Goal: Answer question/provide support

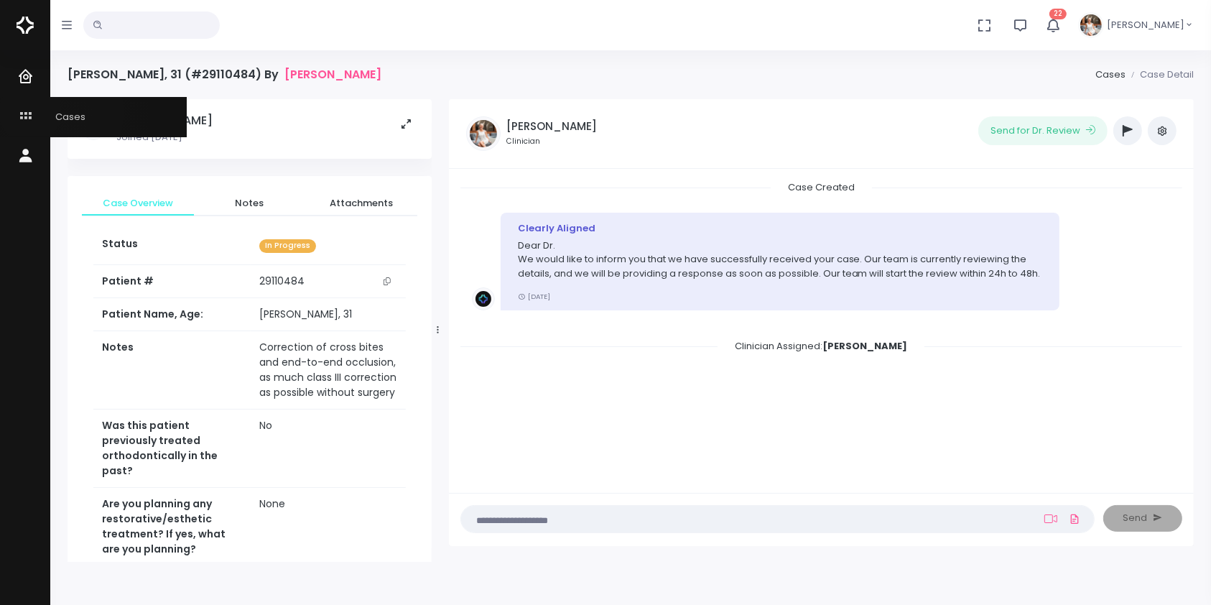
click at [30, 112] on icon "scrollable content" at bounding box center [27, 117] width 20 height 18
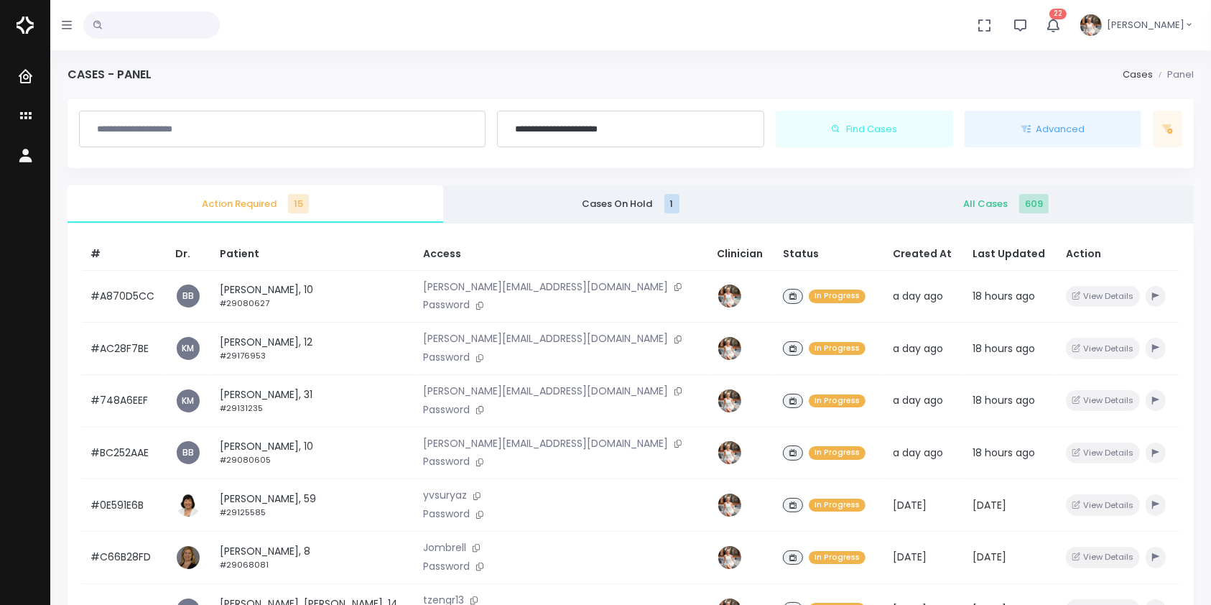
click at [965, 206] on span "All Cases 609" at bounding box center [1006, 204] width 353 height 14
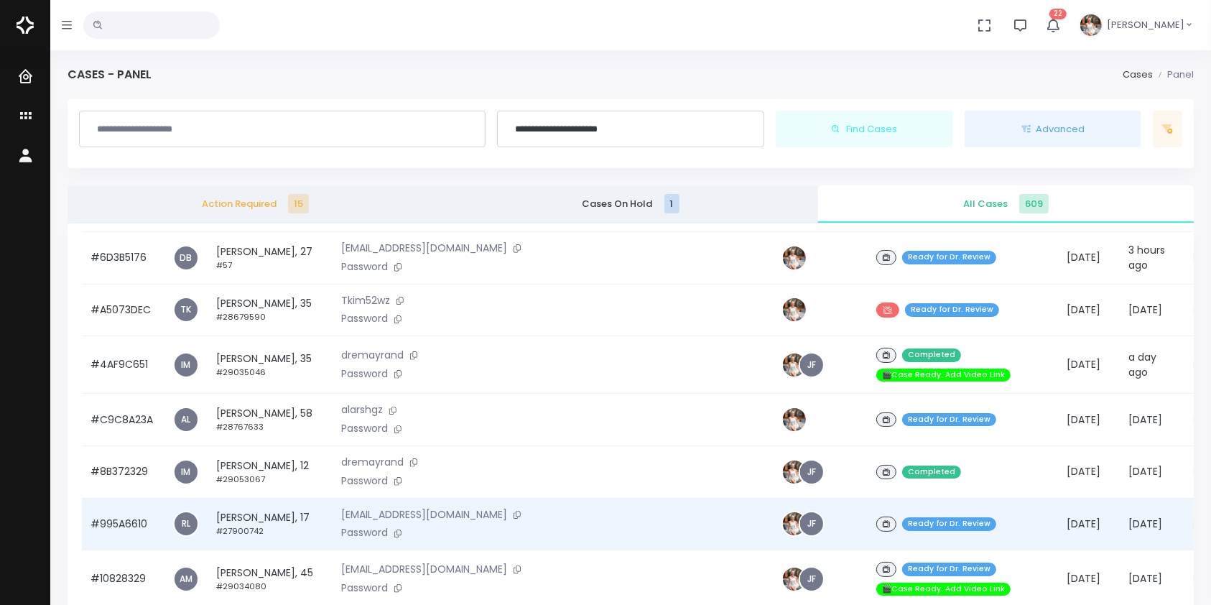
scroll to position [1276, 0]
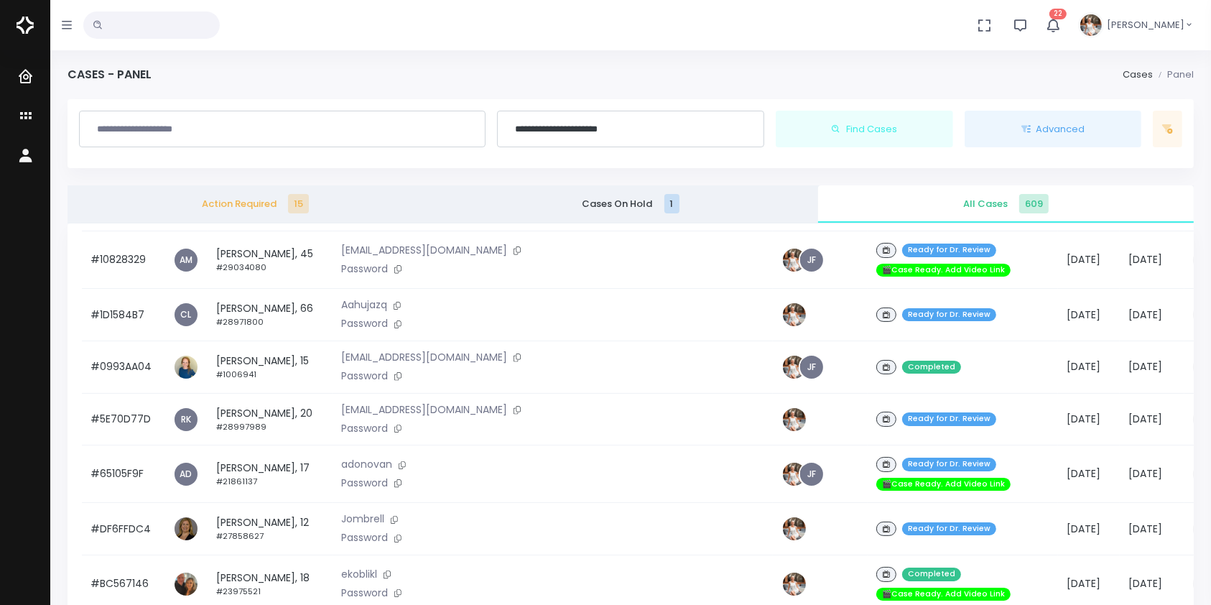
click at [186, 22] on input "text" at bounding box center [151, 24] width 136 height 27
type input "*****"
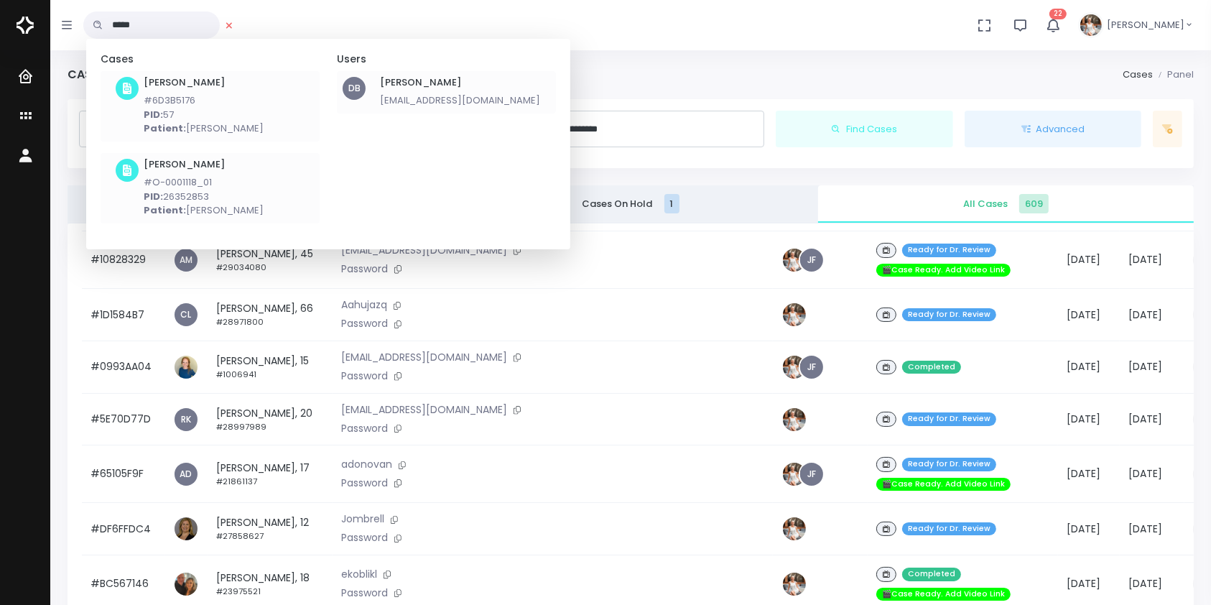
click at [438, 83] on h6 "[PERSON_NAME]" at bounding box center [460, 82] width 160 height 11
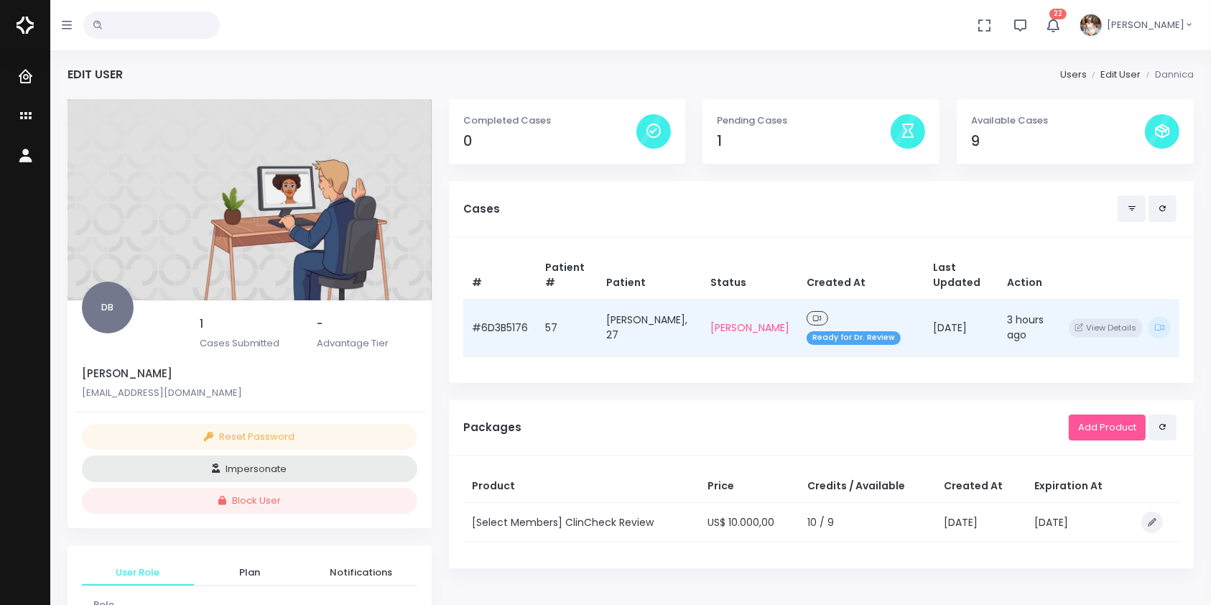
click at [493, 327] on td "#6D3B5176" at bounding box center [499, 327] width 73 height 57
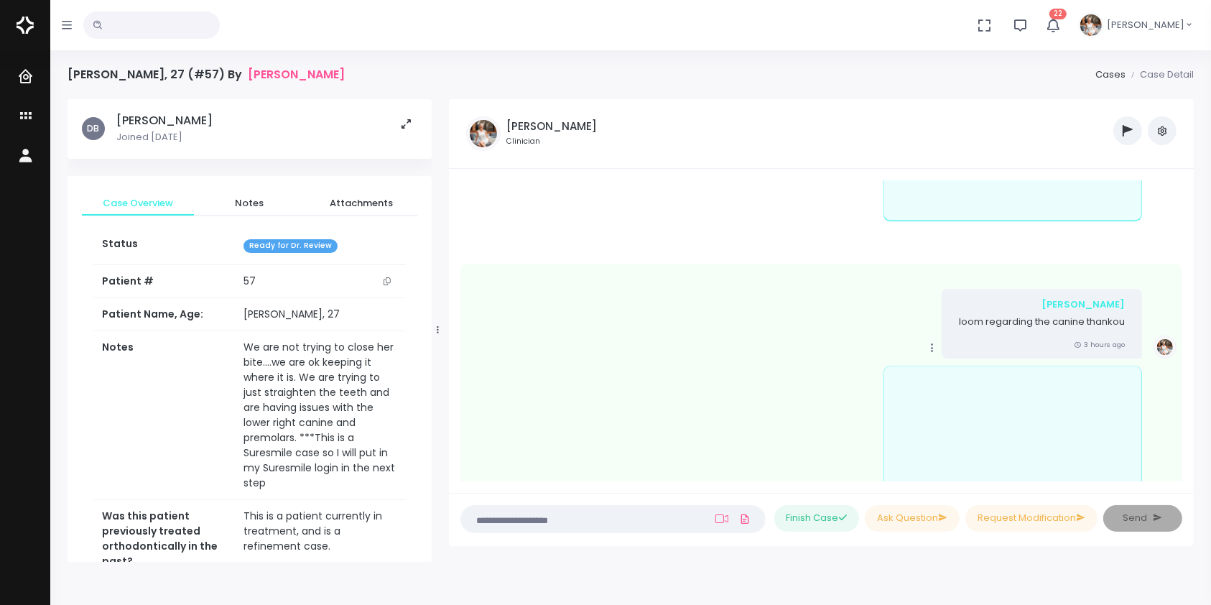
scroll to position [2286, 0]
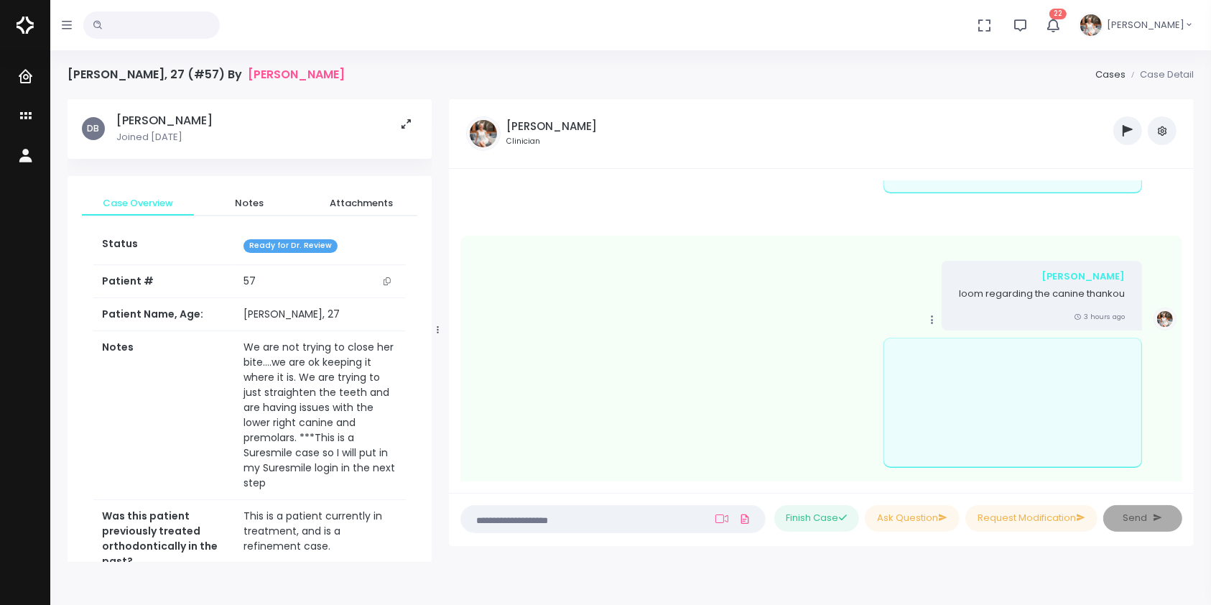
click at [926, 326] on icon at bounding box center [932, 319] width 13 height 13
click at [944, 404] on link "Delete" at bounding box center [980, 392] width 113 height 22
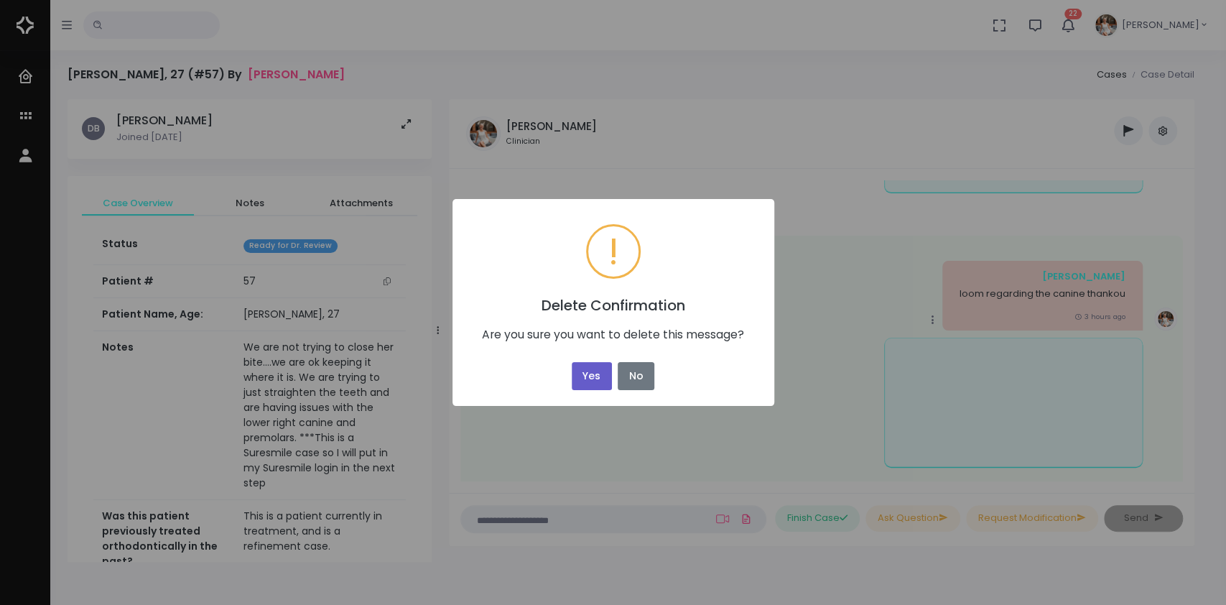
drag, startPoint x: 564, startPoint y: 365, endPoint x: 577, endPoint y: 370, distance: 13.9
click at [570, 368] on div "× ! Delete Confirmation Are you sure you want to delete this message? Yes No No" at bounding box center [613, 302] width 322 height 206
click at [579, 370] on button "Yes" at bounding box center [592, 376] width 40 height 28
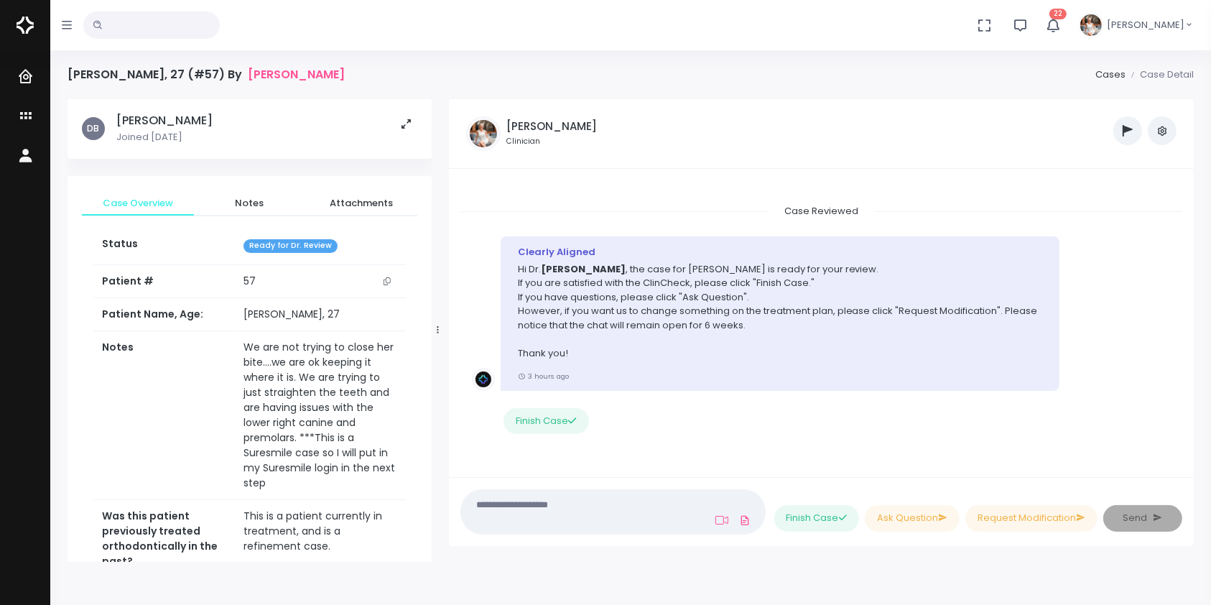
scroll to position [114, 0]
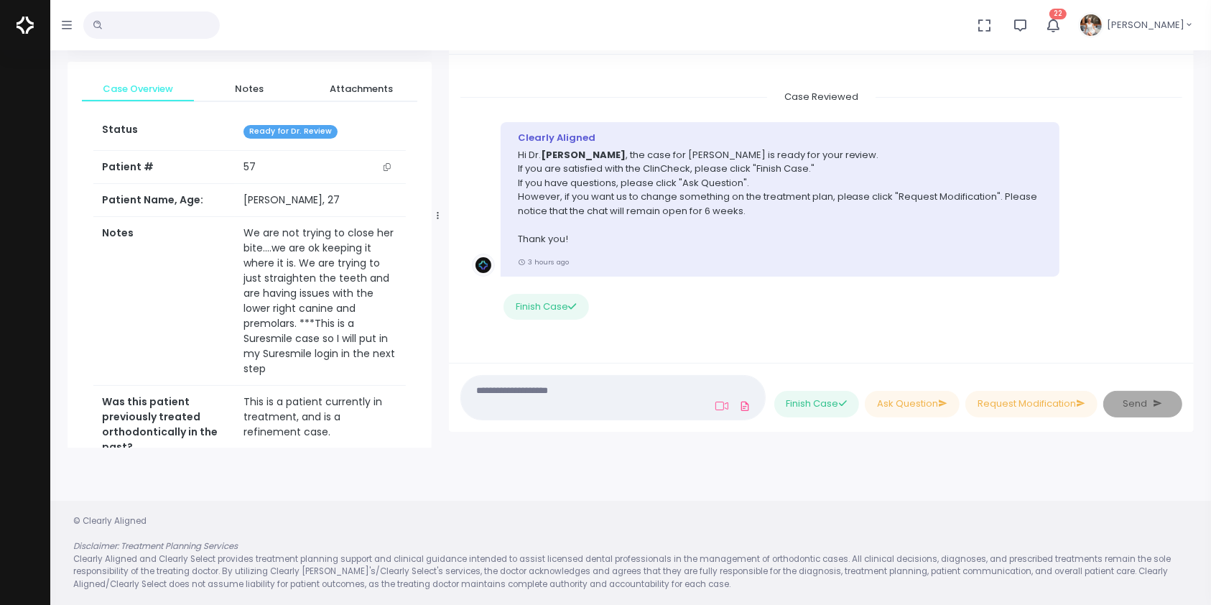
click at [593, 394] on textarea at bounding box center [585, 397] width 231 height 32
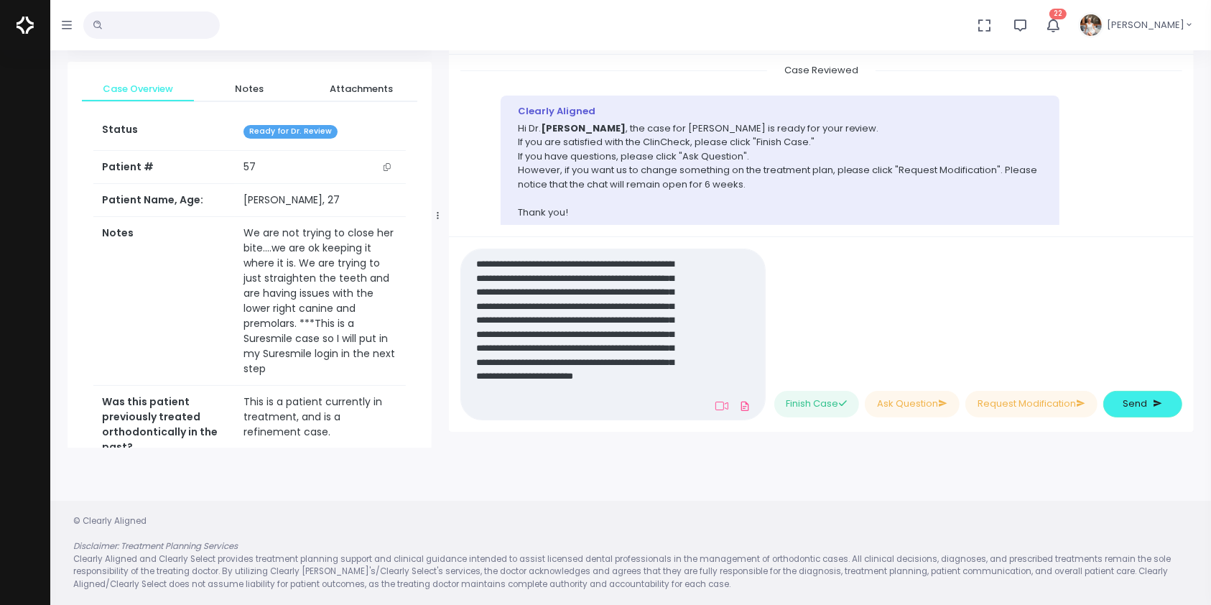
scroll to position [0, 0]
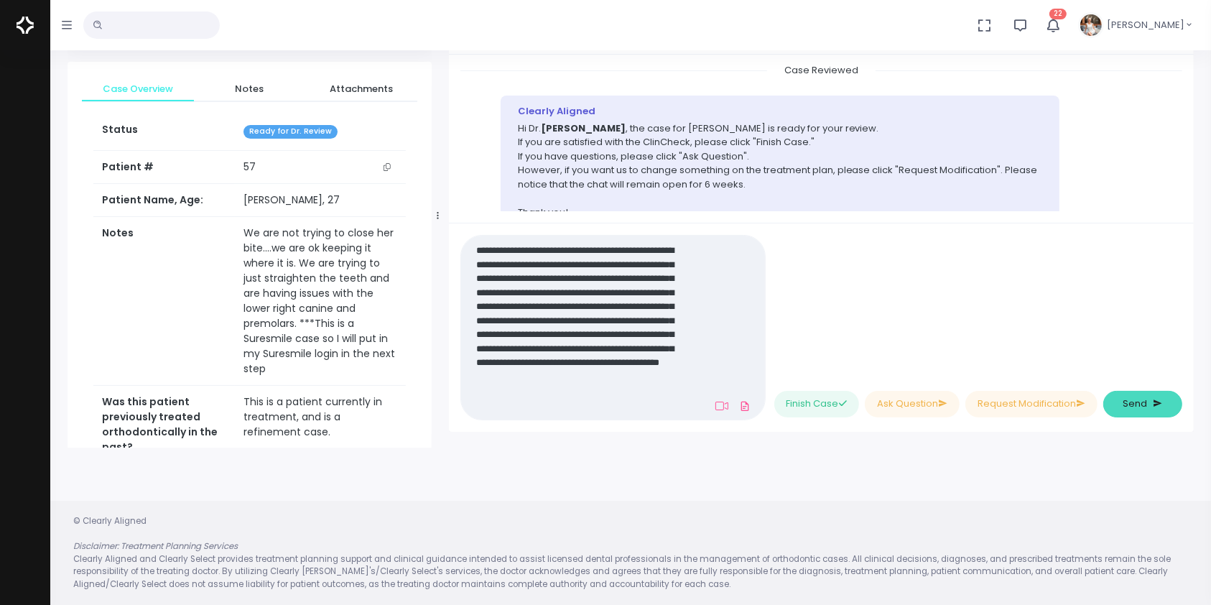
type textarea "**********"
click at [1153, 404] on icon "submit" at bounding box center [1157, 403] width 9 height 14
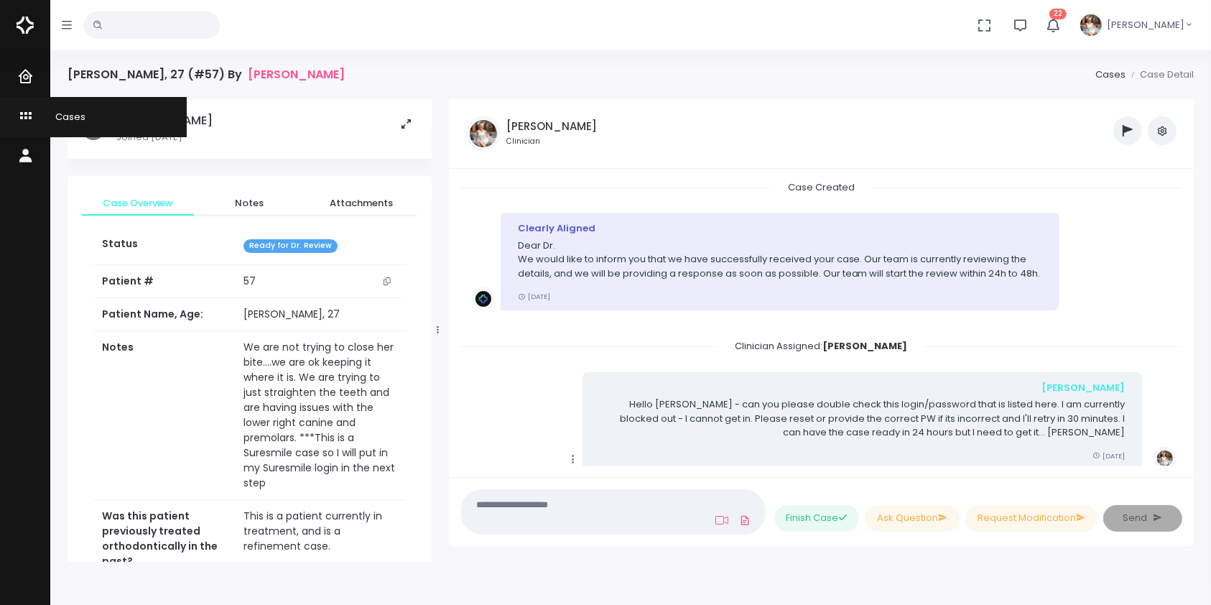
click at [26, 108] on icon "scrollable content" at bounding box center [27, 117] width 20 height 18
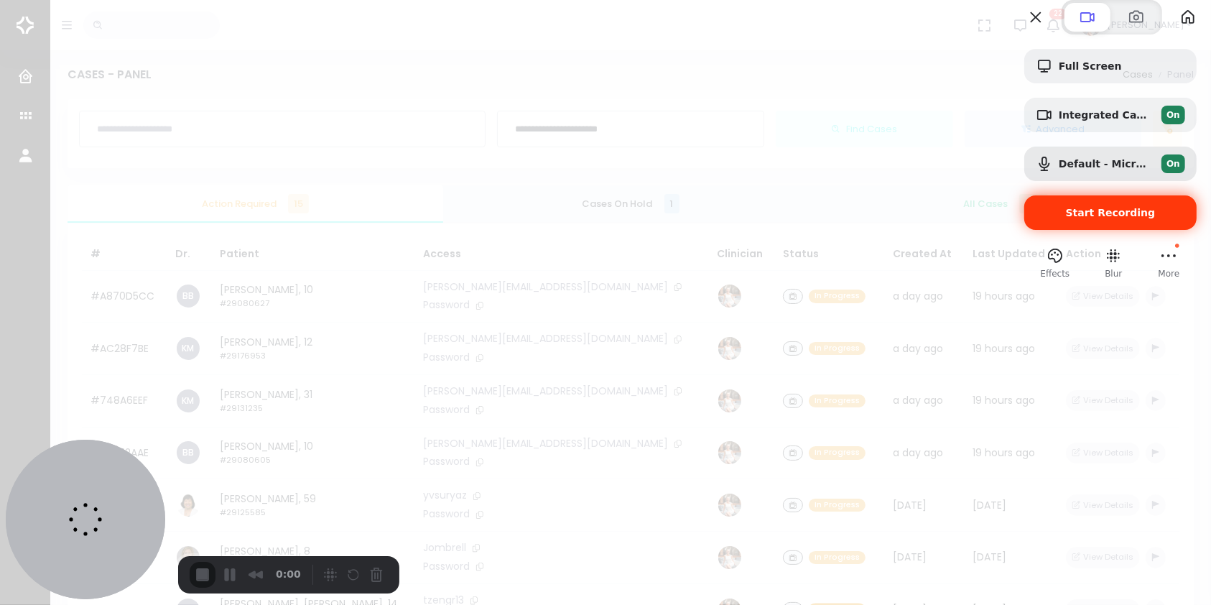
click at [1086, 218] on span "Start Recording" at bounding box center [1111, 212] width 90 height 11
